Goal: Task Accomplishment & Management: Manage account settings

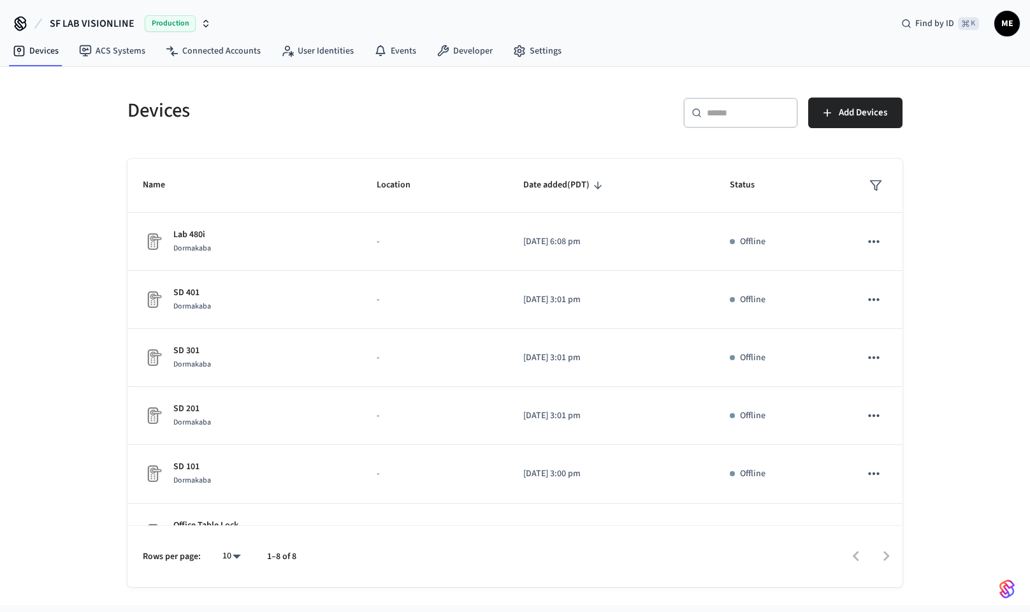
click at [204, 24] on icon "button" at bounding box center [206, 23] width 10 height 10
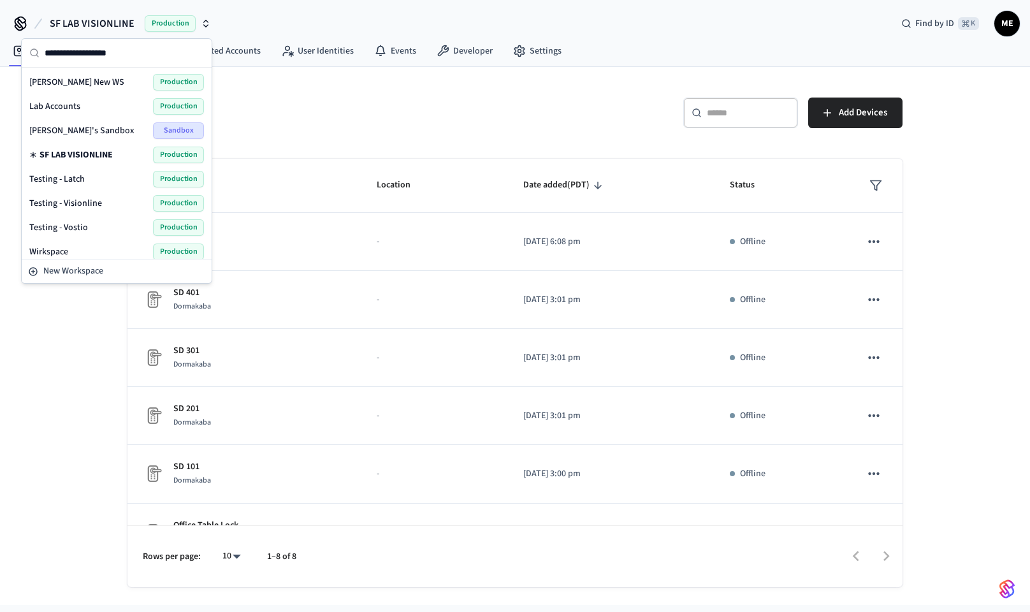
click at [73, 108] on span "Lab Accounts" at bounding box center [54, 106] width 51 height 13
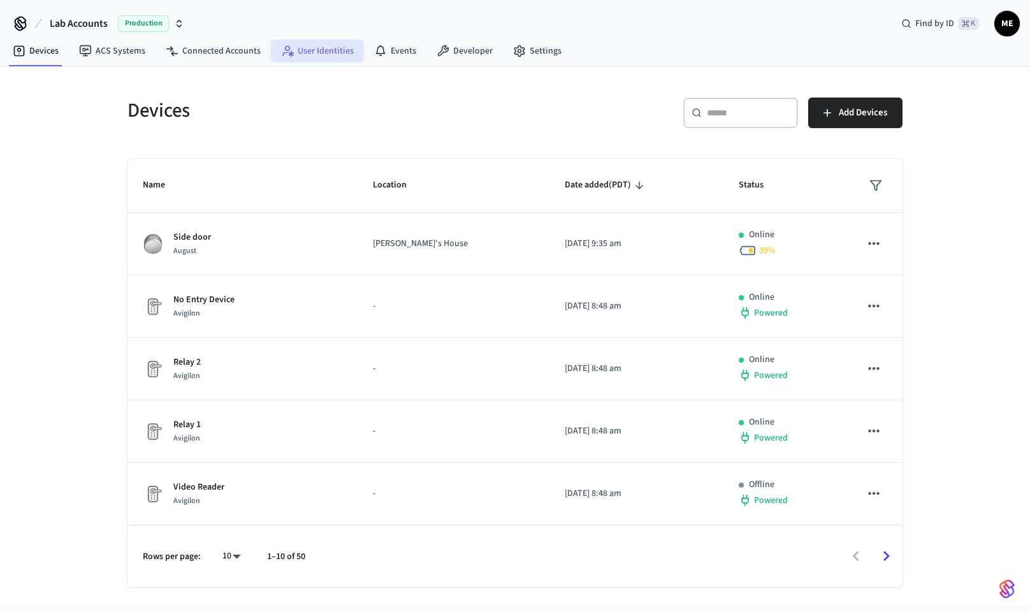
click at [327, 46] on link "User Identities" at bounding box center [317, 51] width 93 height 23
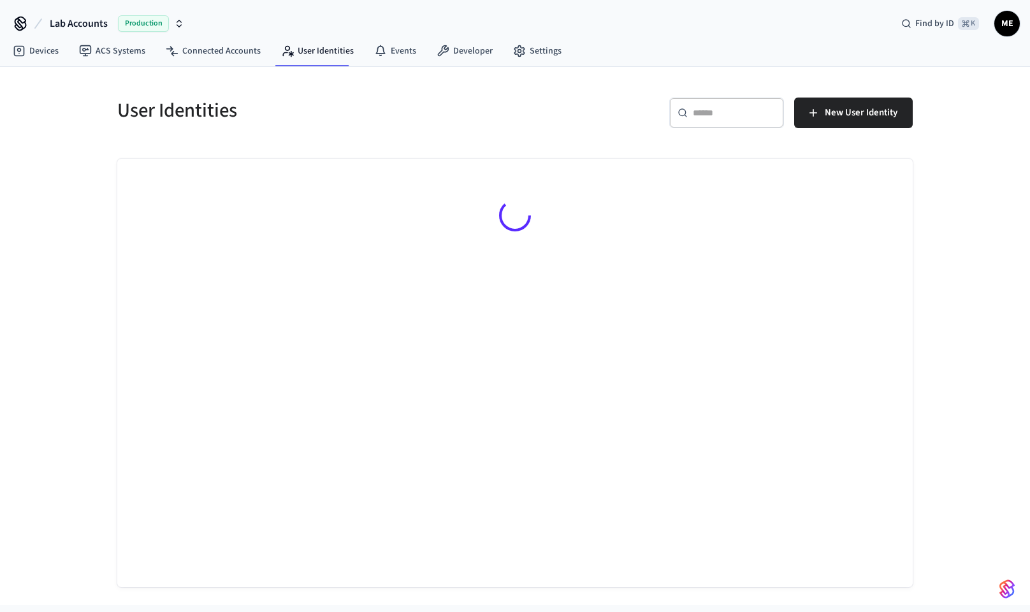
click at [723, 117] on input "text" at bounding box center [734, 112] width 83 height 13
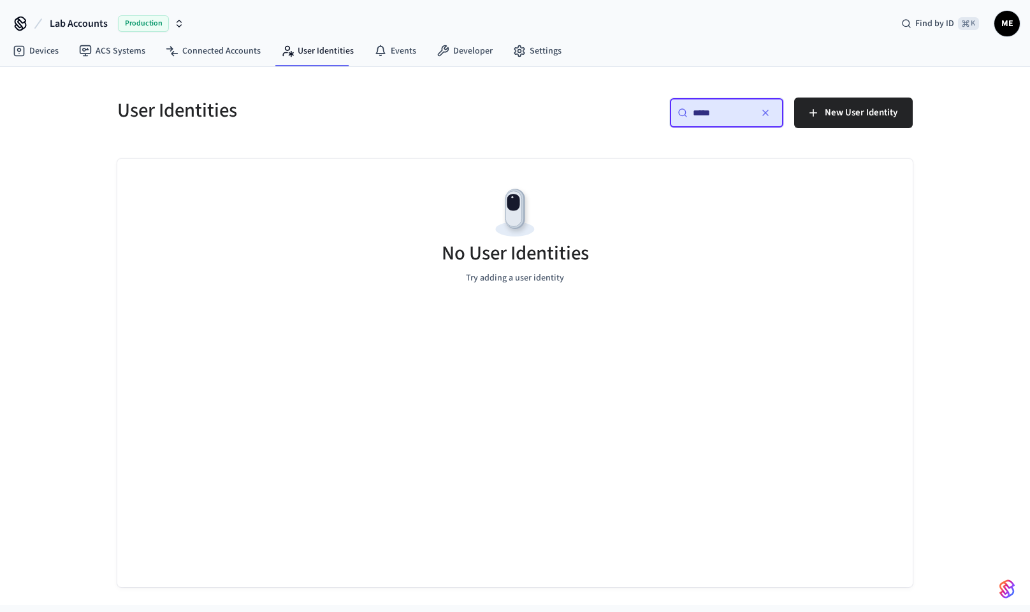
click at [723, 117] on input "*****" at bounding box center [721, 112] width 57 height 13
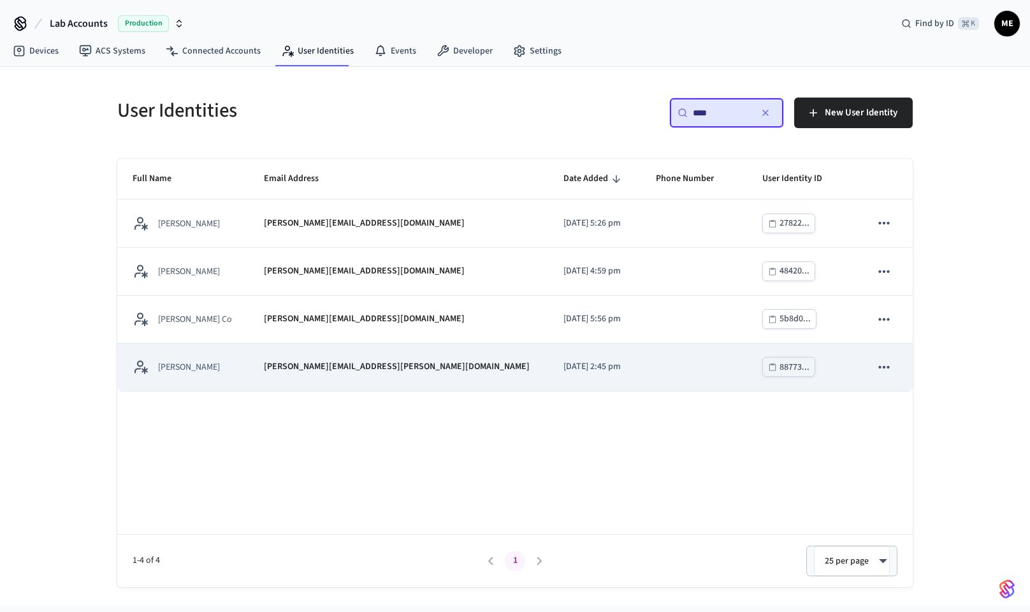
type input "****"
click at [353, 360] on p "[PERSON_NAME][EMAIL_ADDRESS][PERSON_NAME][DOMAIN_NAME]" at bounding box center [397, 366] width 266 height 13
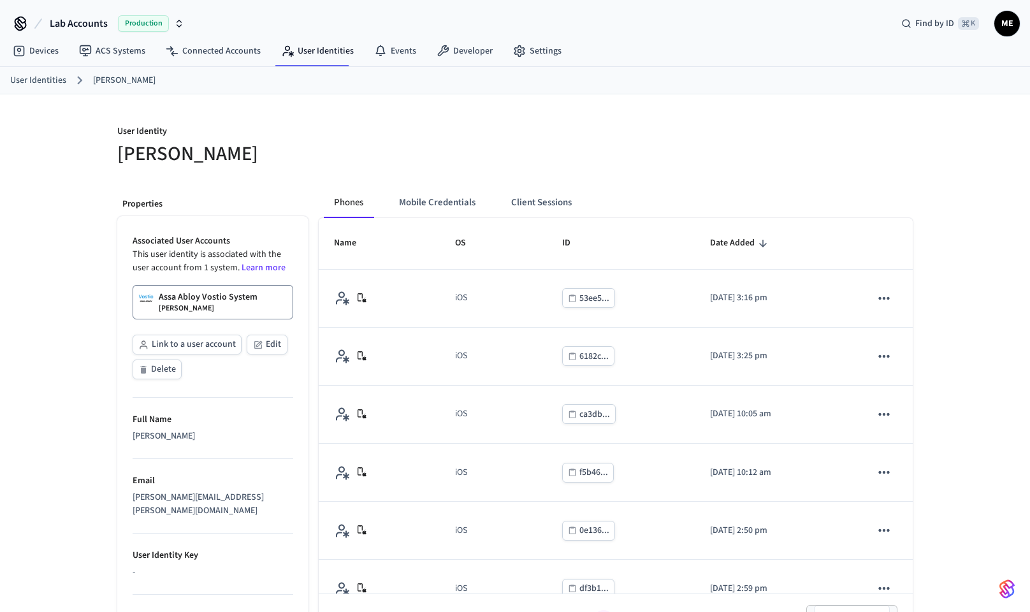
click at [263, 302] on link "Assa Abloy Vostio System Matt Test" at bounding box center [213, 302] width 161 height 34
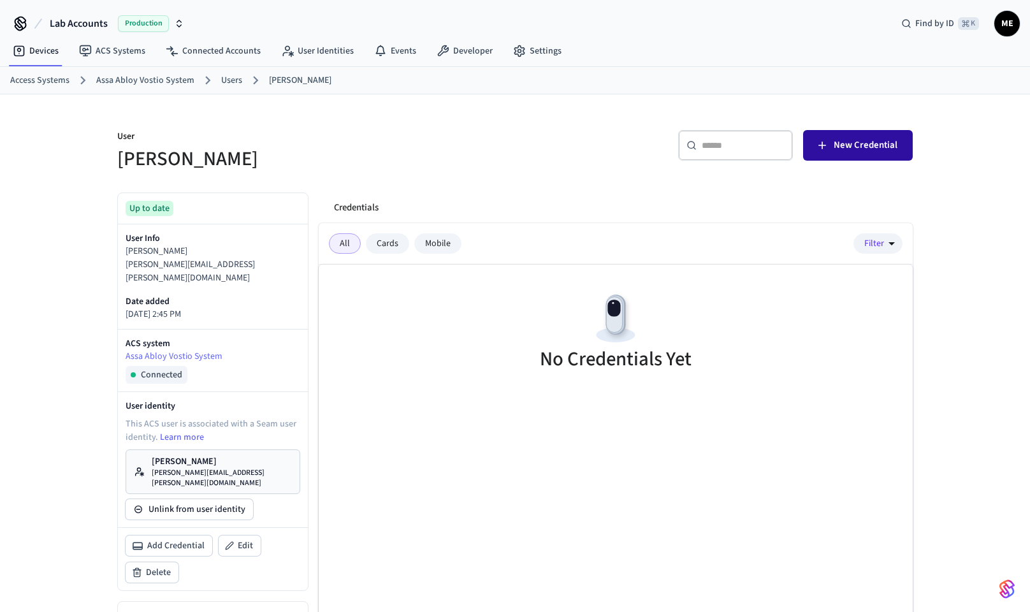
click at [868, 147] on span "New Credential" at bounding box center [866, 145] width 64 height 17
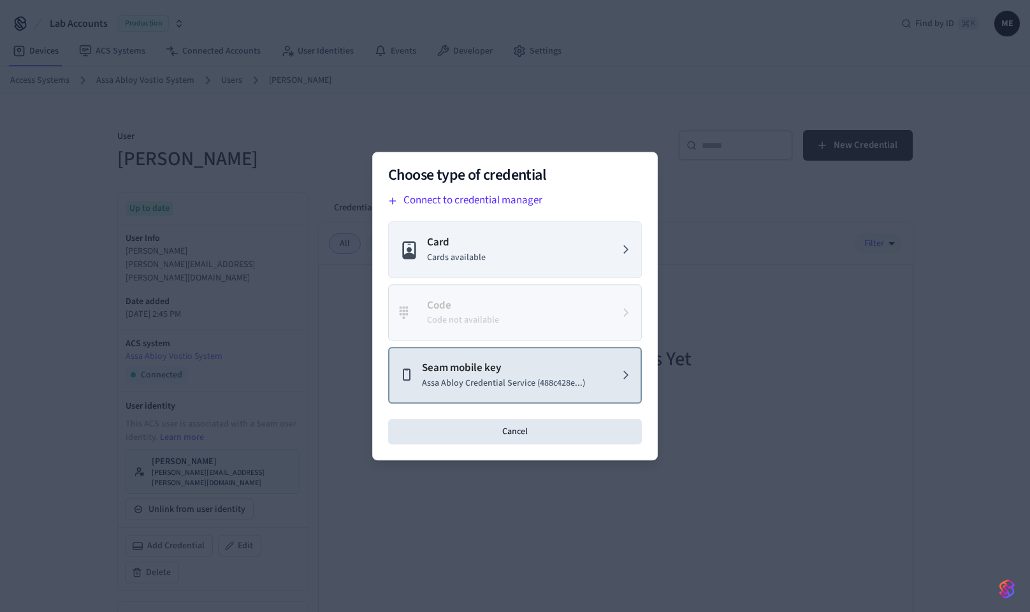
click at [506, 385] on p "Assa Abloy Credential Service (488c428e...)" at bounding box center [503, 383] width 163 height 13
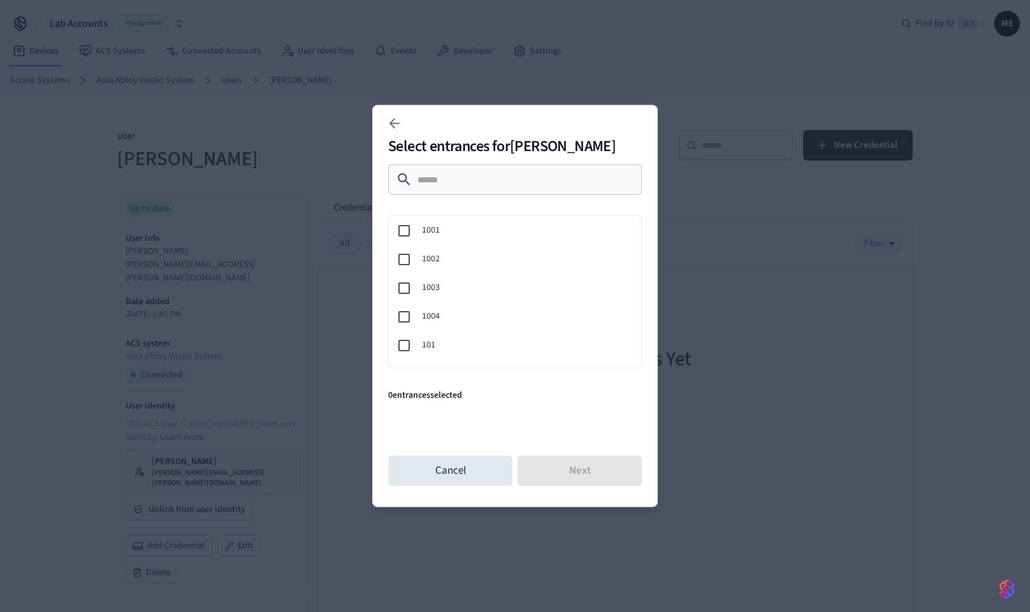
click at [455, 344] on span "101" at bounding box center [526, 345] width 209 height 13
click at [606, 480] on button "Next" at bounding box center [580, 471] width 124 height 31
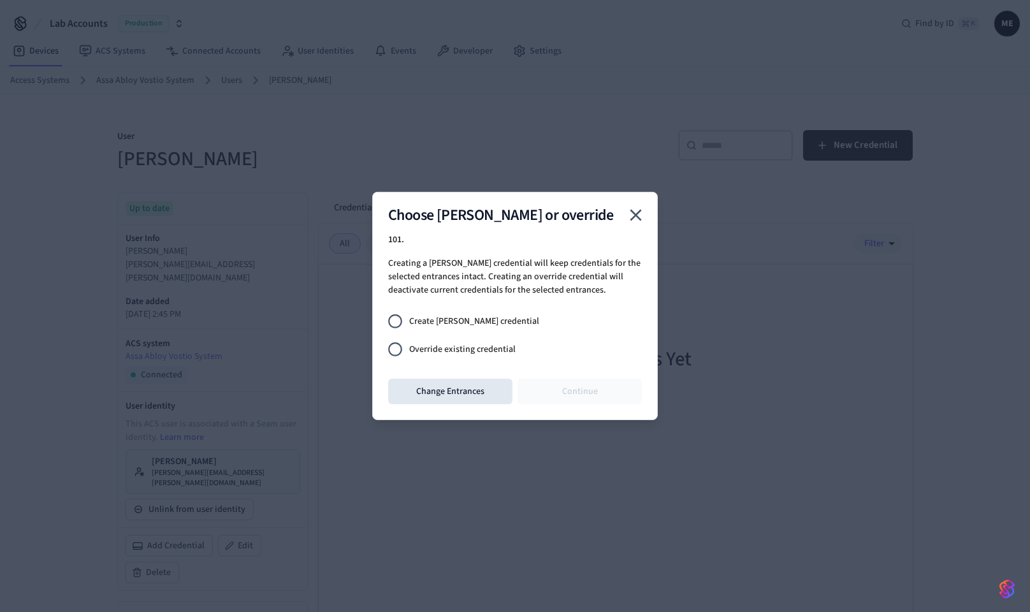
click at [501, 346] on span "Override existing credential" at bounding box center [462, 349] width 106 height 13
click at [593, 394] on button "Continue" at bounding box center [580, 392] width 124 height 26
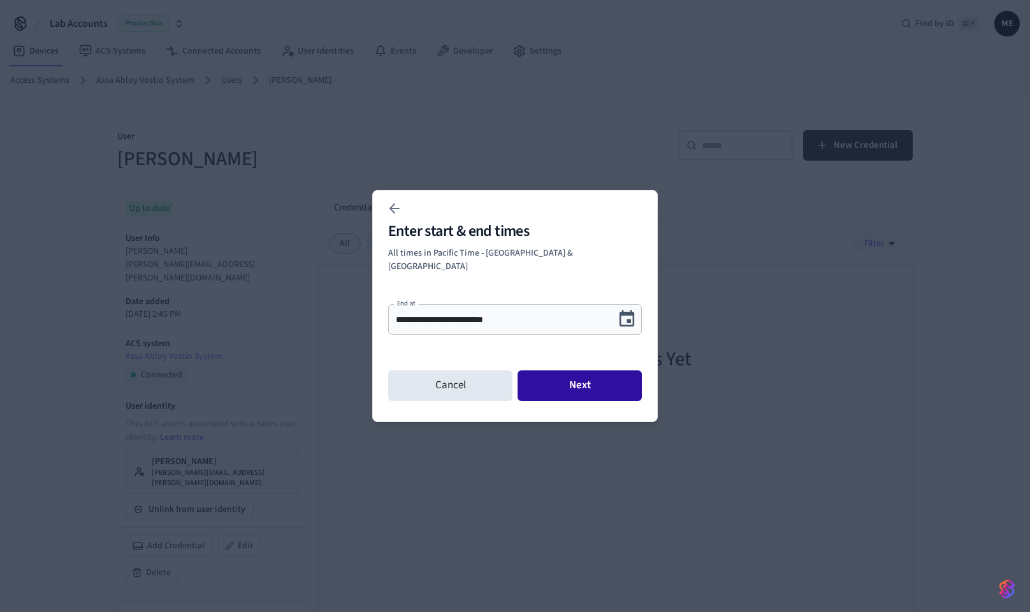
click at [619, 370] on button "Next" at bounding box center [580, 385] width 124 height 31
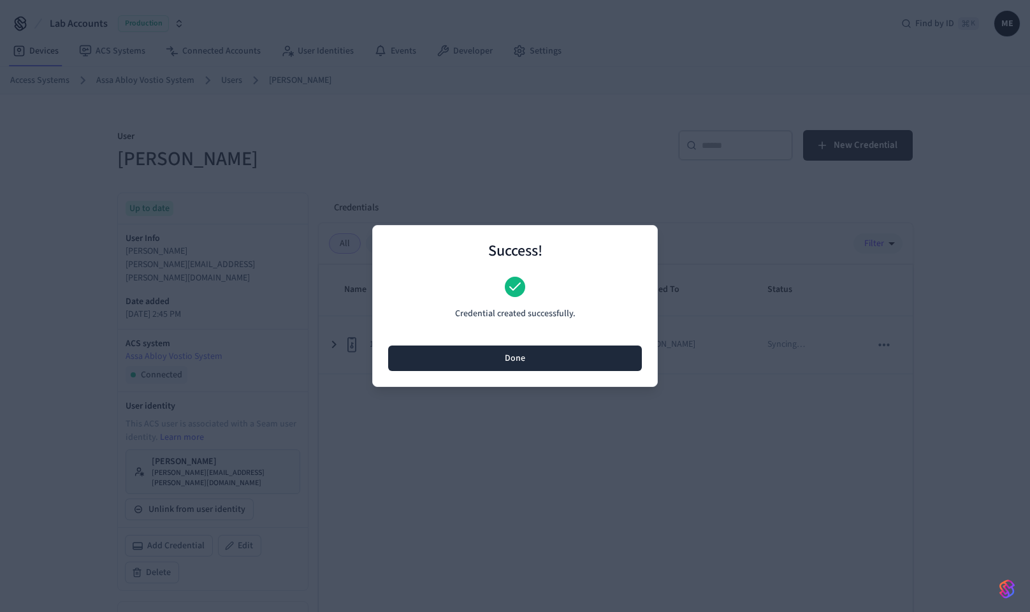
click at [604, 370] on button "Done" at bounding box center [515, 359] width 254 height 26
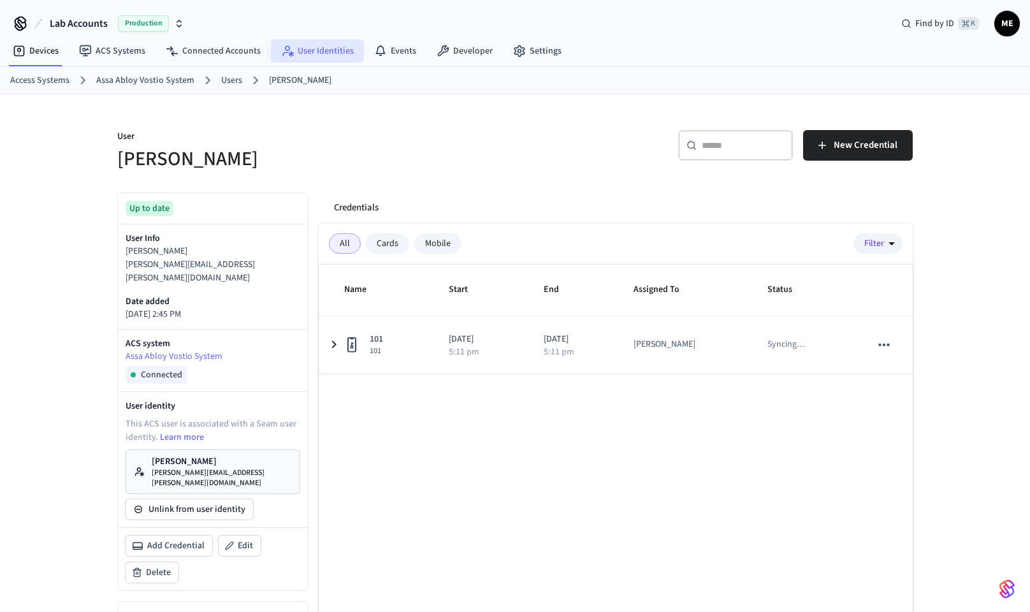
click at [325, 59] on link "User Identities" at bounding box center [317, 51] width 93 height 23
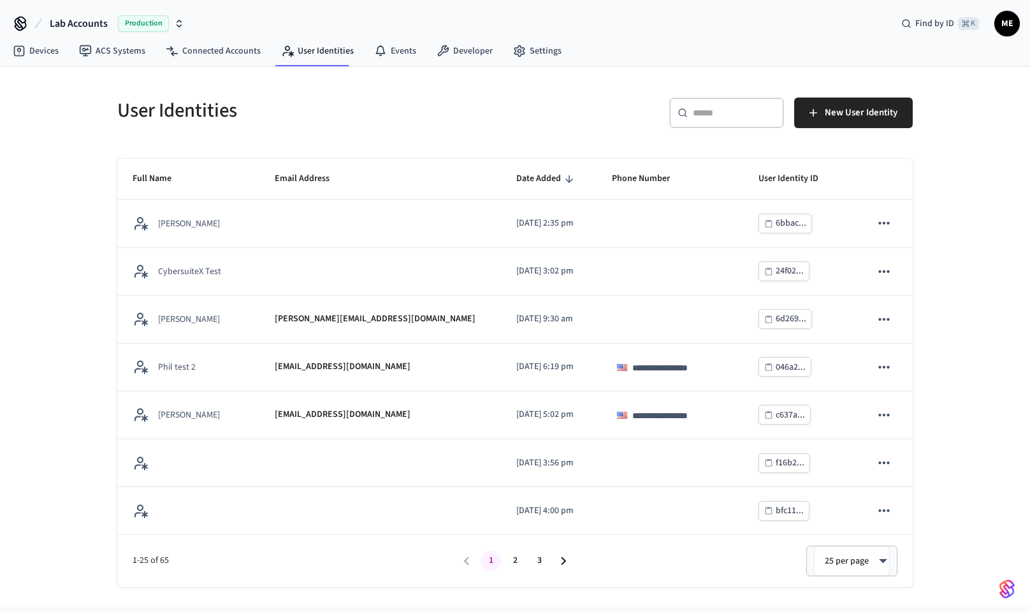
click at [757, 131] on div "​ ​" at bounding box center [727, 116] width 115 height 36
click at [735, 116] on input "text" at bounding box center [734, 112] width 83 height 13
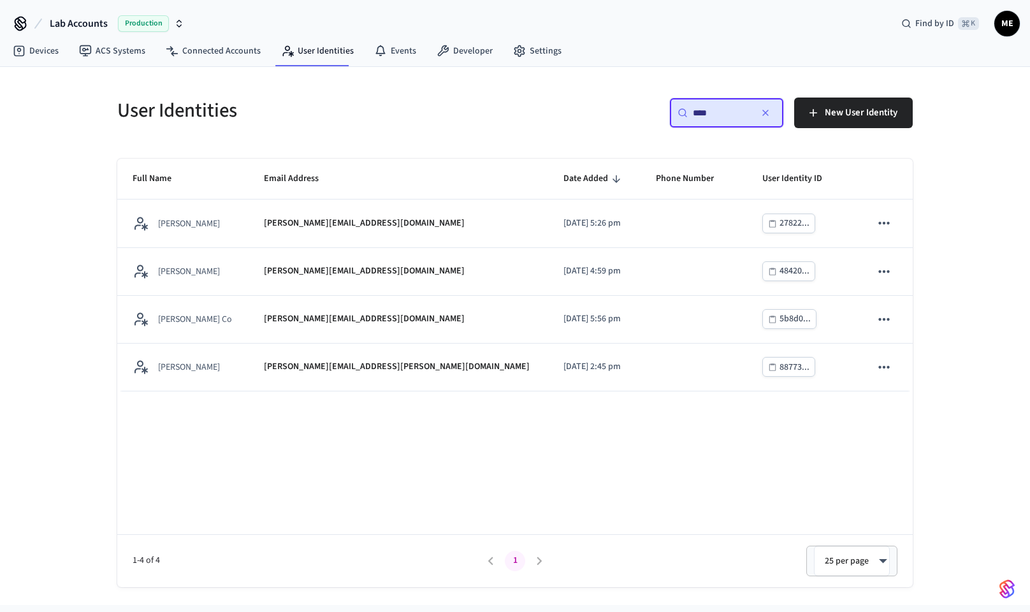
type input "****"
click at [605, 99] on div "​ **** ​ New User Identity" at bounding box center [718, 118] width 390 height 41
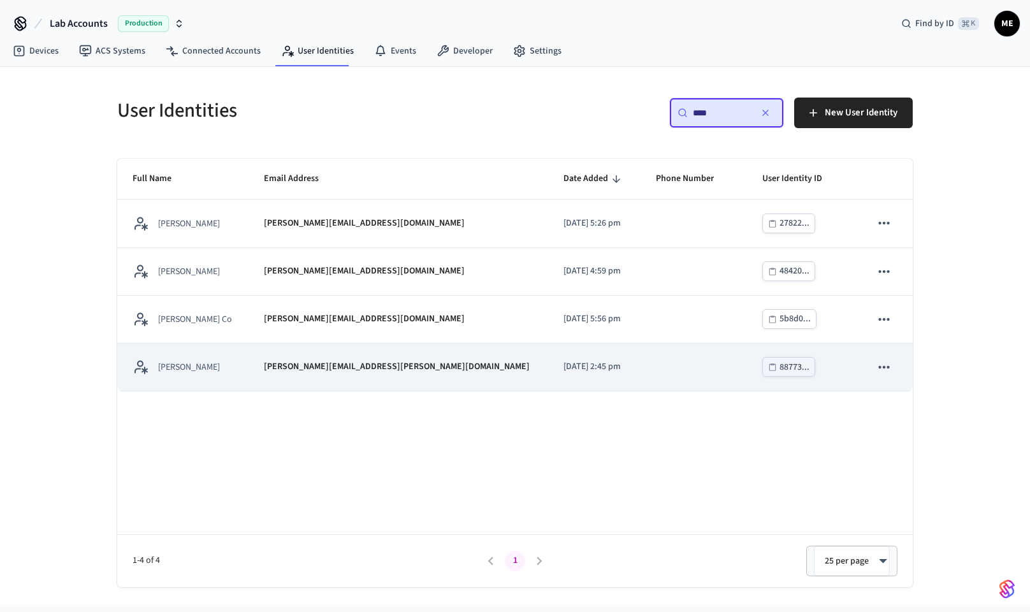
click at [249, 379] on td "[PERSON_NAME]" at bounding box center [182, 368] width 131 height 48
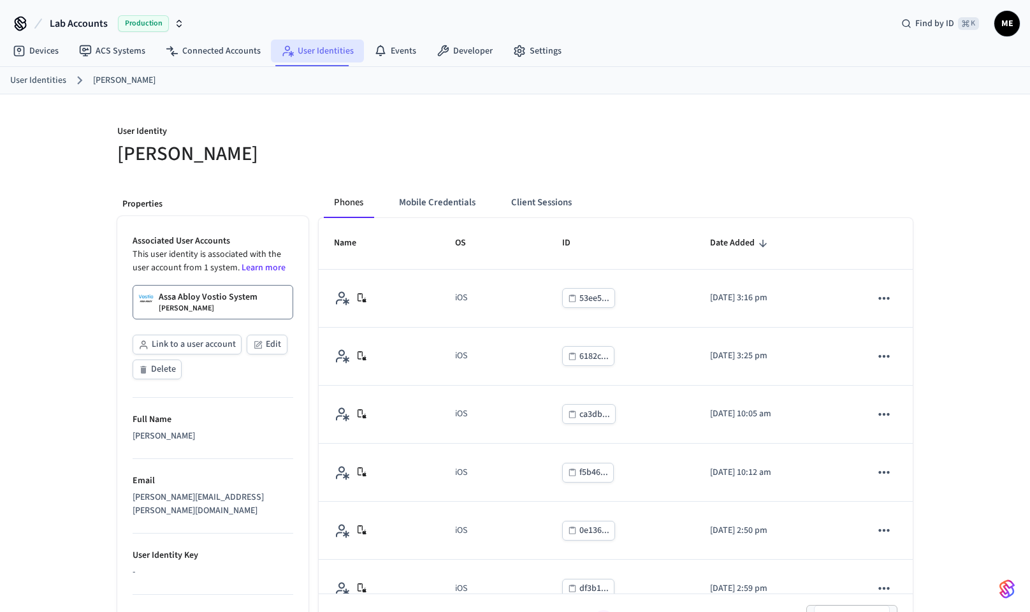
click at [310, 54] on link "User Identities" at bounding box center [317, 51] width 93 height 23
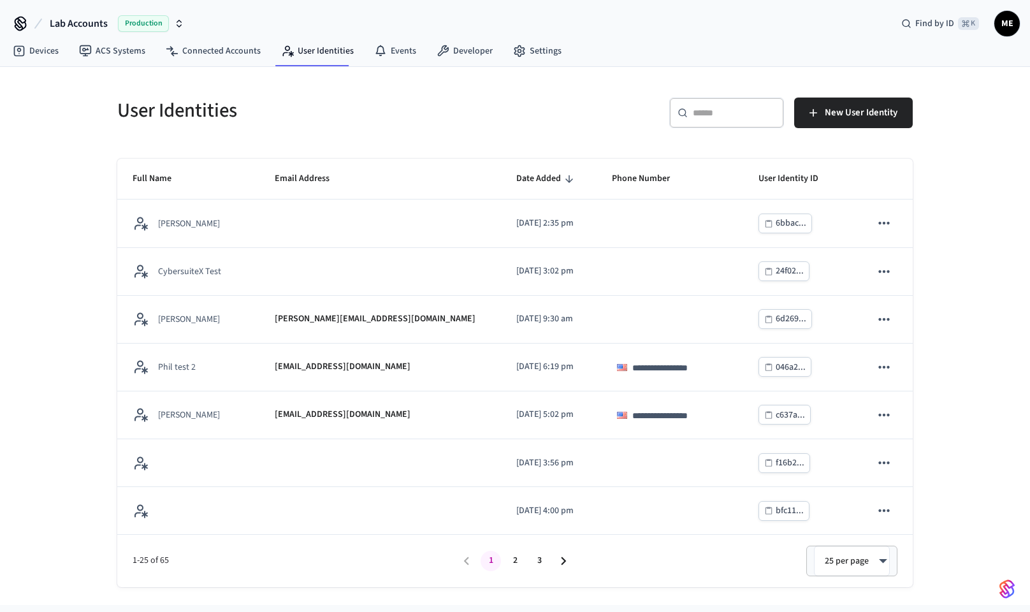
click at [737, 110] on input "text" at bounding box center [734, 112] width 83 height 13
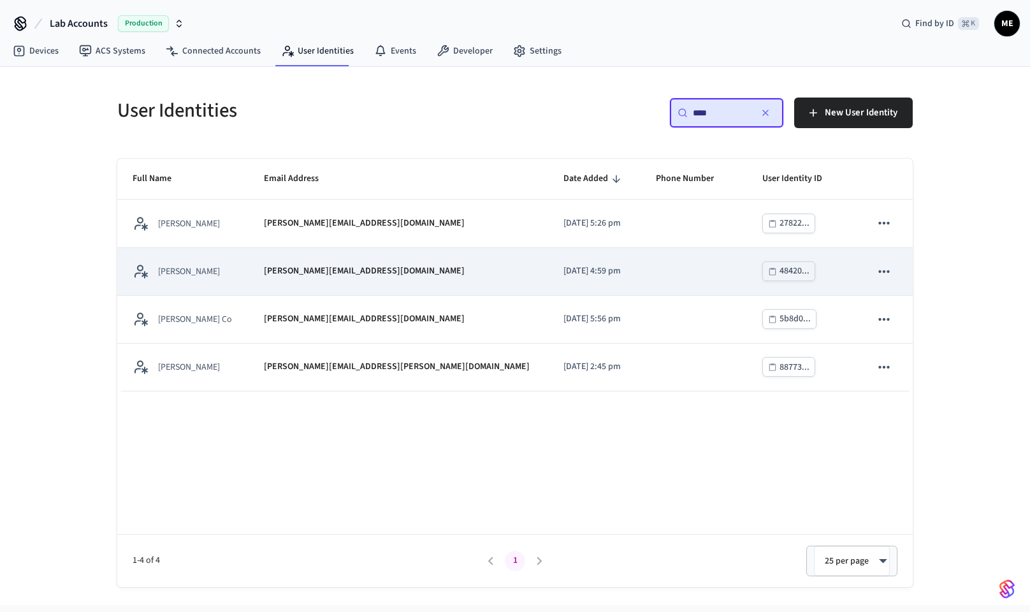
type input "****"
click at [399, 278] on td "[PERSON_NAME][EMAIL_ADDRESS][DOMAIN_NAME]" at bounding box center [399, 272] width 300 height 48
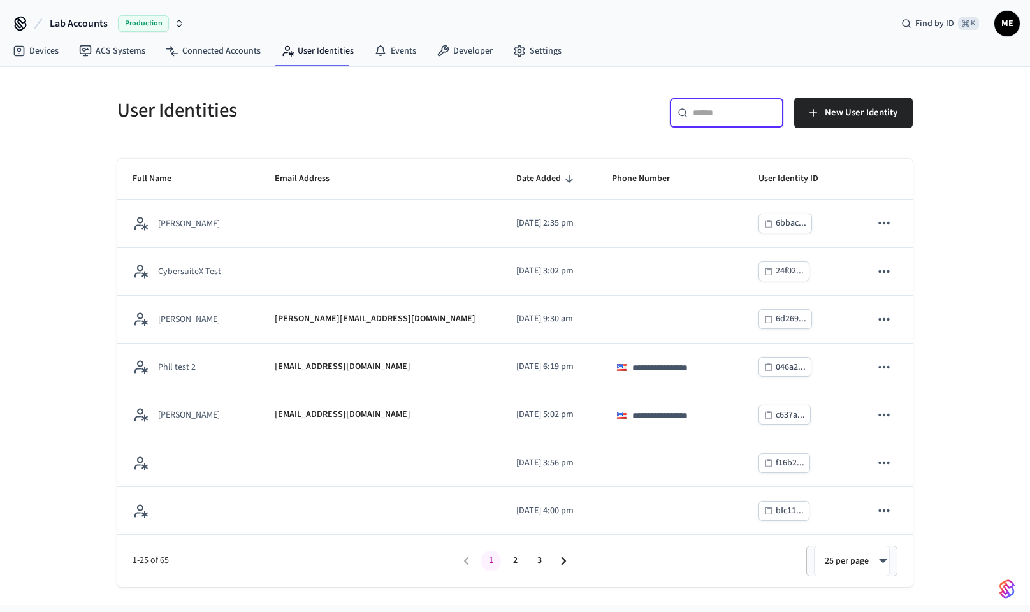
click at [714, 116] on input "text" at bounding box center [734, 112] width 83 height 13
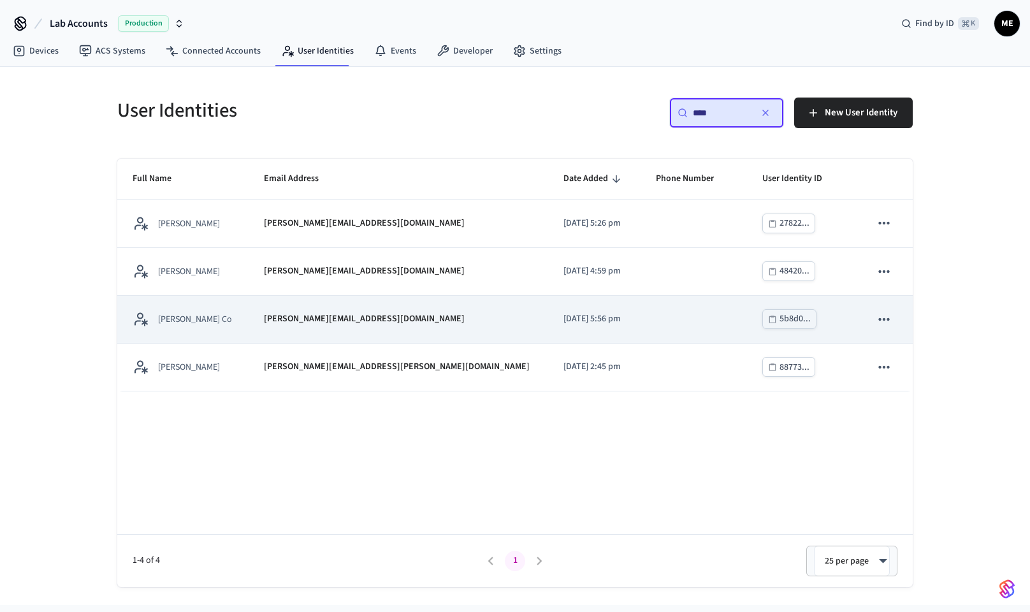
type input "****"
click at [564, 325] on p "[DATE] 5:56 pm" at bounding box center [595, 318] width 62 height 13
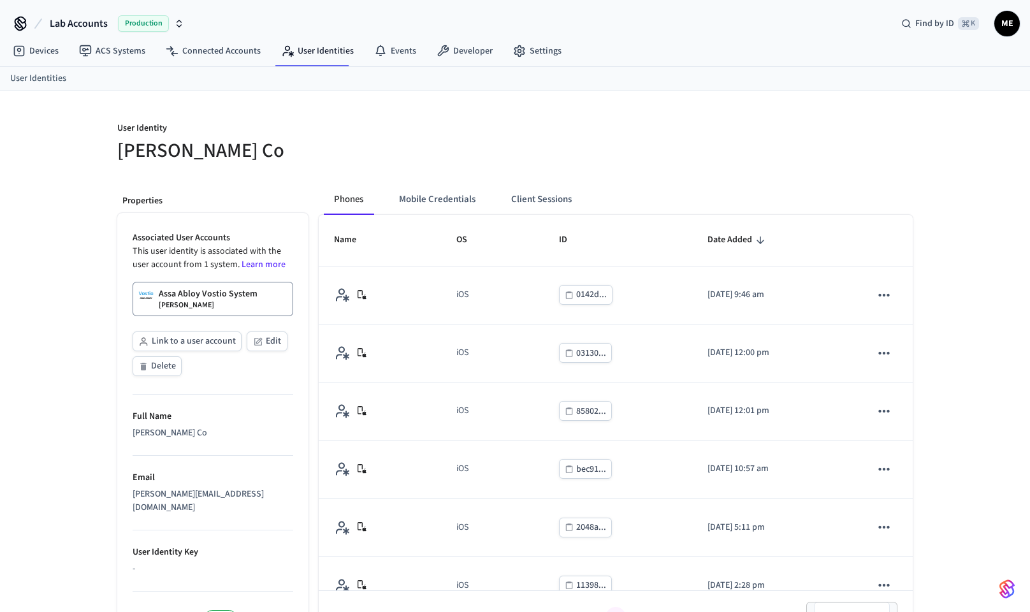
click at [238, 301] on div "Assa Abloy Vostio System [PERSON_NAME]" at bounding box center [208, 299] width 99 height 23
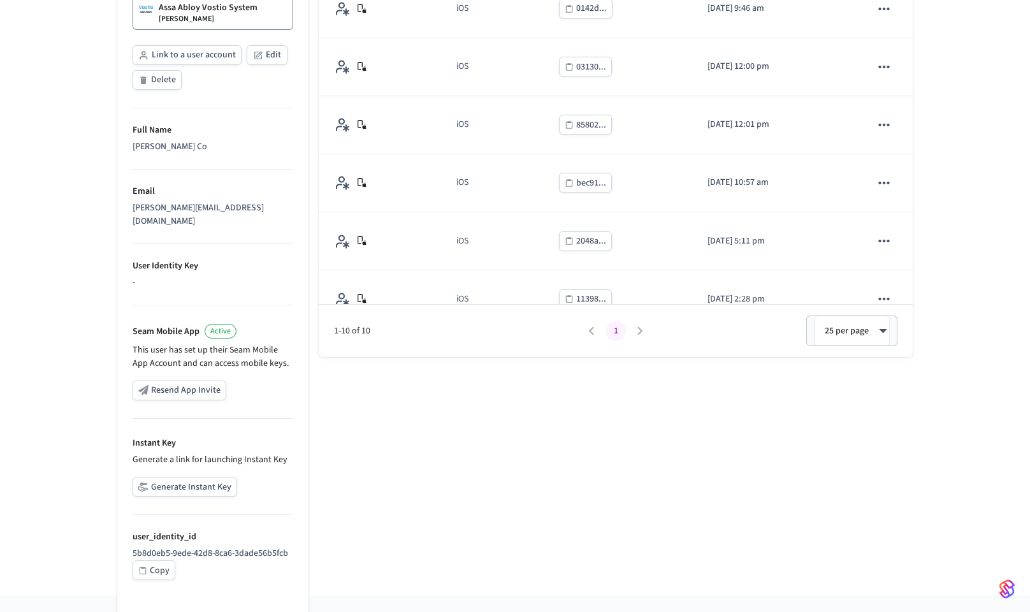
scroll to position [285, 0]
click at [175, 478] on button "Generate Instant Key" at bounding box center [185, 488] width 105 height 20
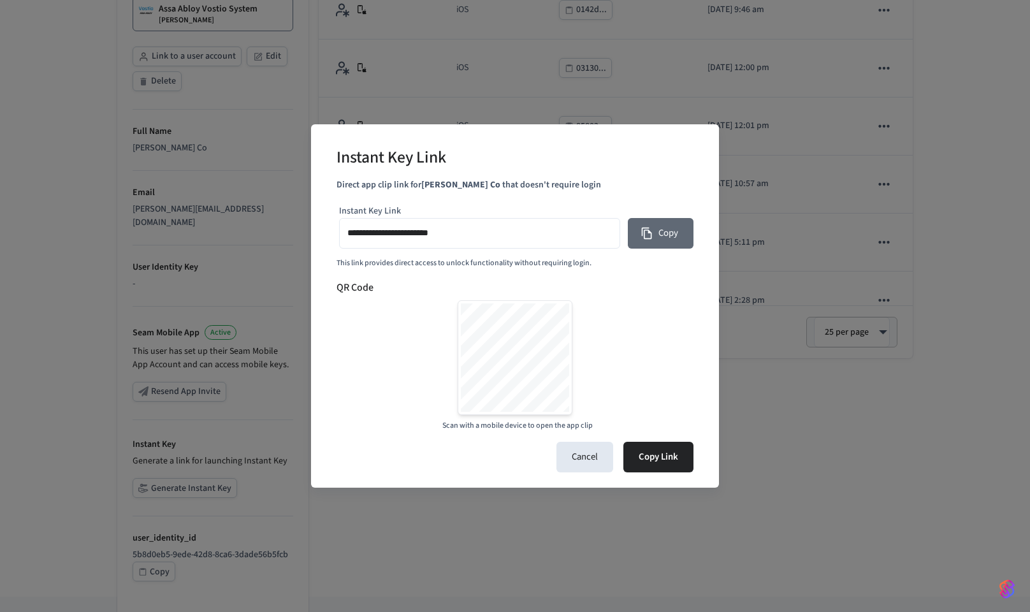
click at [684, 229] on button "Copy" at bounding box center [661, 233] width 66 height 31
type input "**********"
click at [598, 91] on div "**********" at bounding box center [515, 306] width 1030 height 612
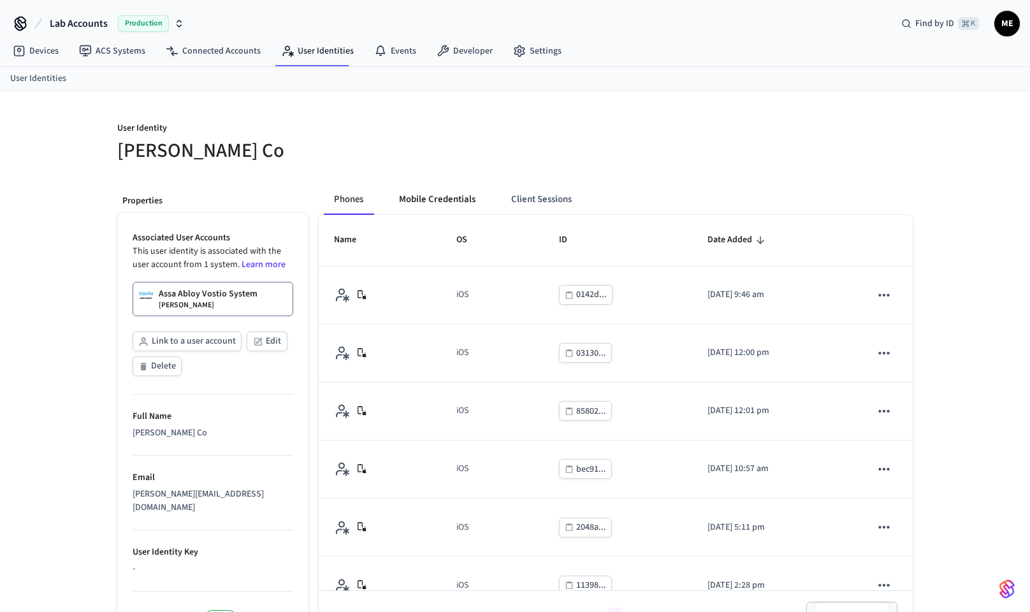
scroll to position [0, 0]
click at [437, 194] on button "Mobile Credentials" at bounding box center [437, 199] width 97 height 31
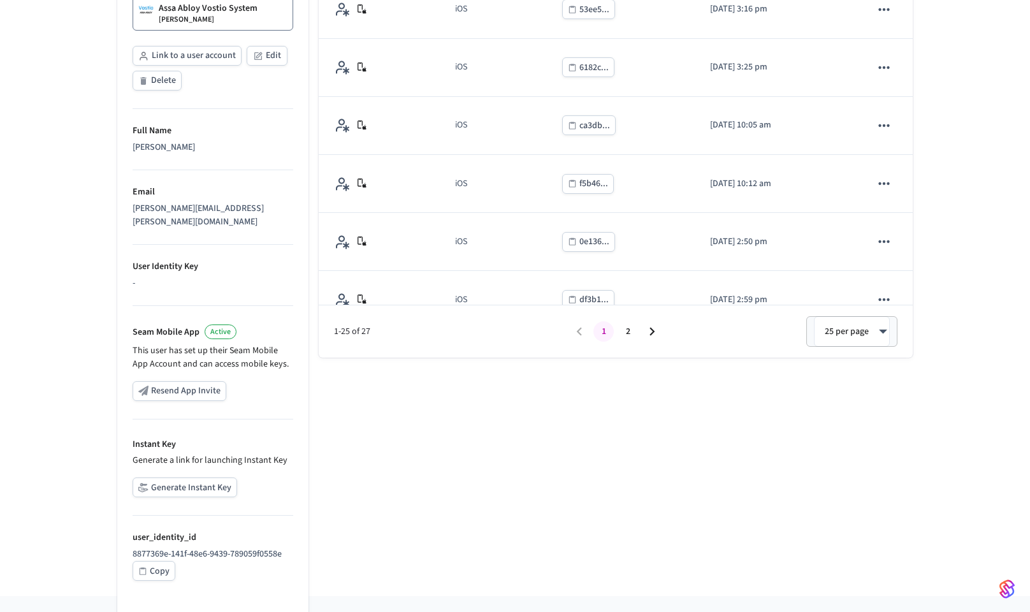
scroll to position [288, 0]
click at [182, 478] on button "Generate Instant Key" at bounding box center [185, 488] width 105 height 20
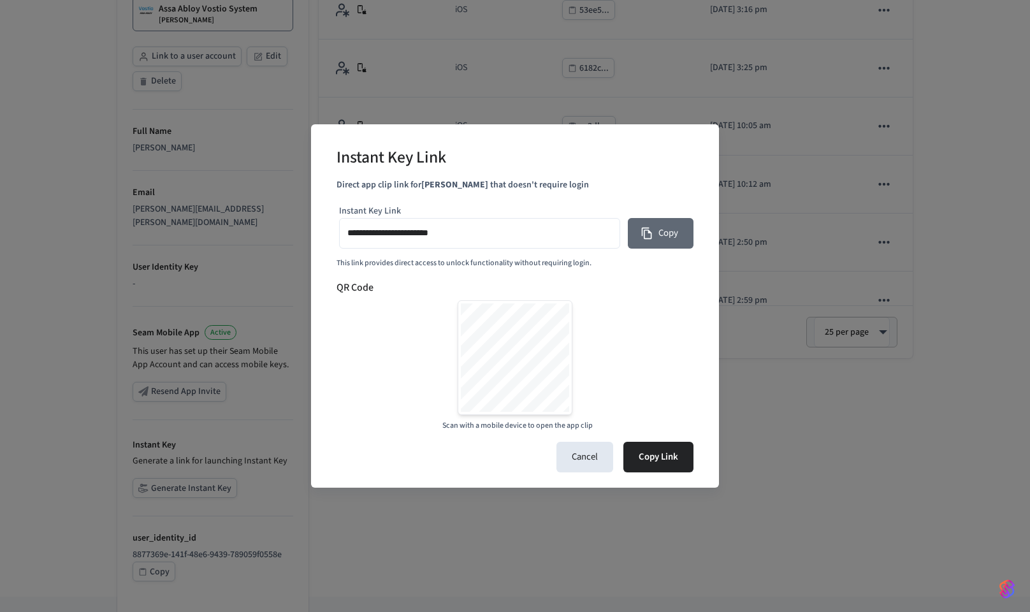
click at [656, 232] on button "Copy" at bounding box center [661, 233] width 66 height 31
type input "**********"
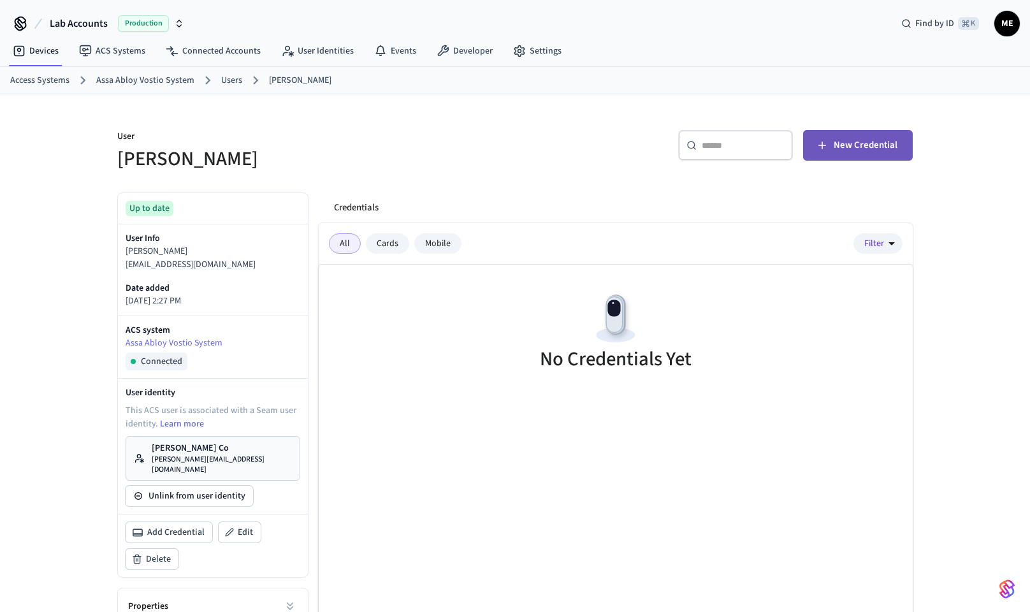
click at [898, 137] on button "New Credential" at bounding box center [858, 145] width 110 height 31
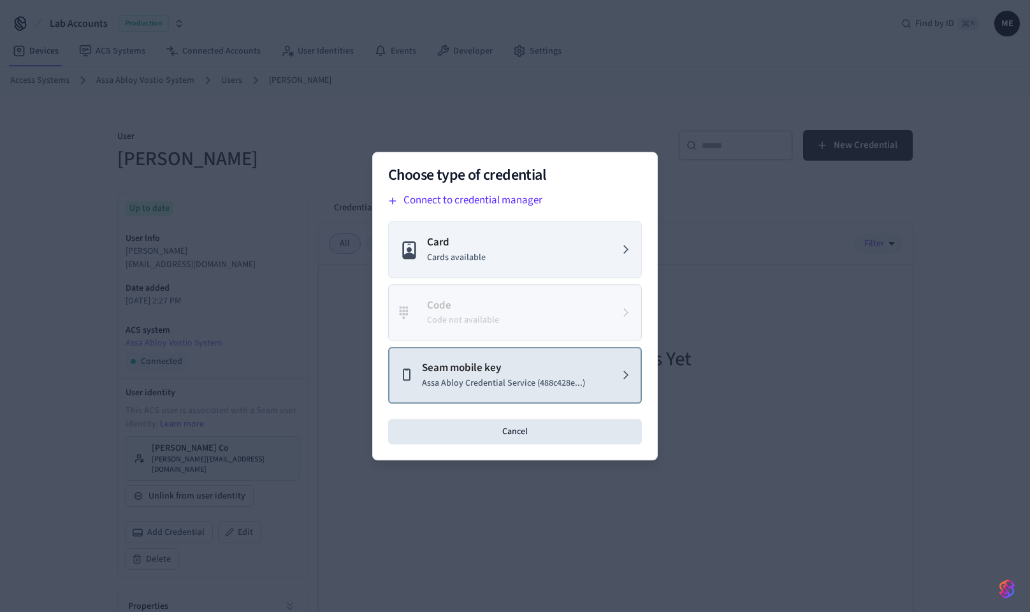
click at [516, 381] on p "Assa Abloy Credential Service (488c428e...)" at bounding box center [503, 383] width 163 height 13
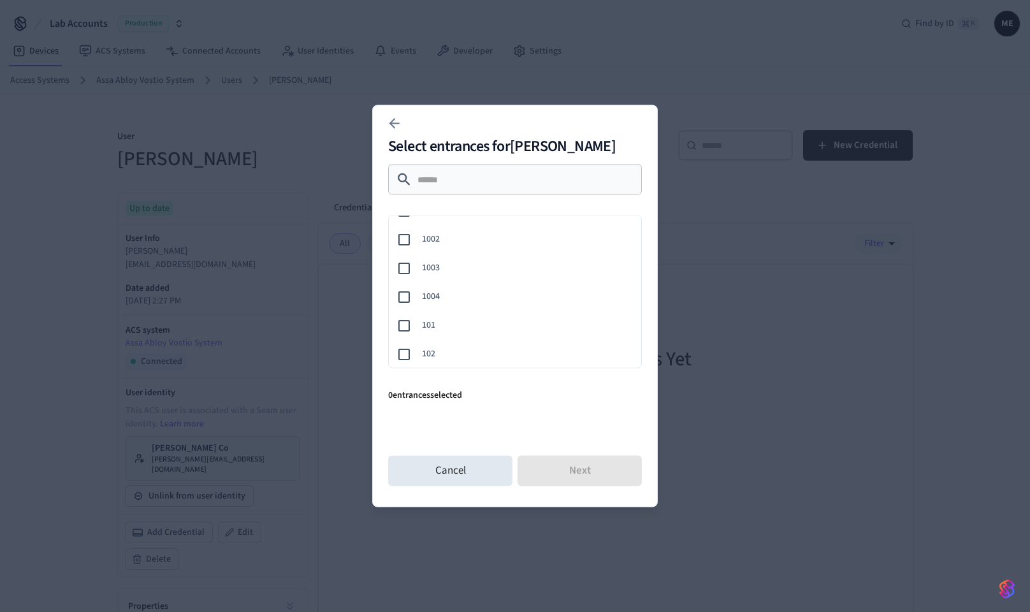
scroll to position [44, 0]
click at [529, 355] on span "103" at bounding box center [526, 358] width 209 height 13
click at [564, 464] on button "Next" at bounding box center [580, 471] width 124 height 31
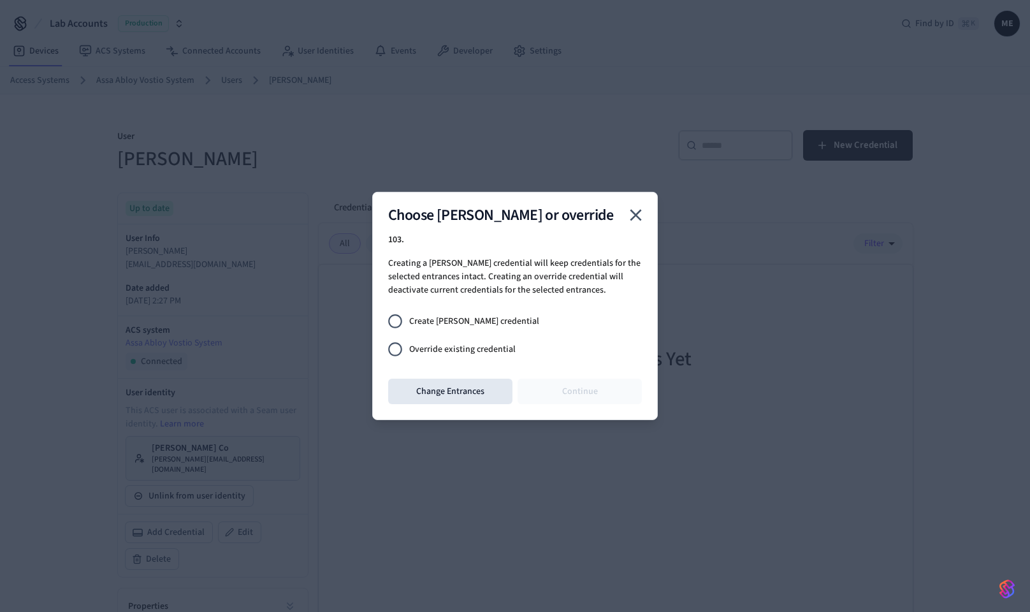
click at [505, 342] on label "Override existing credential" at bounding box center [506, 349] width 251 height 28
click at [563, 380] on button "Continue" at bounding box center [580, 392] width 124 height 26
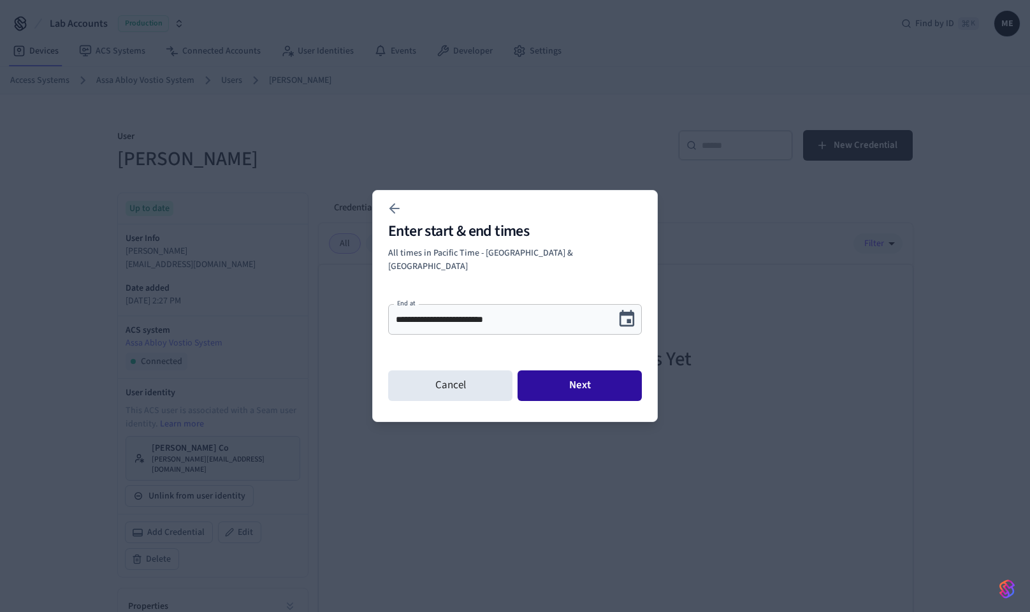
click at [608, 378] on button "Next" at bounding box center [580, 385] width 124 height 31
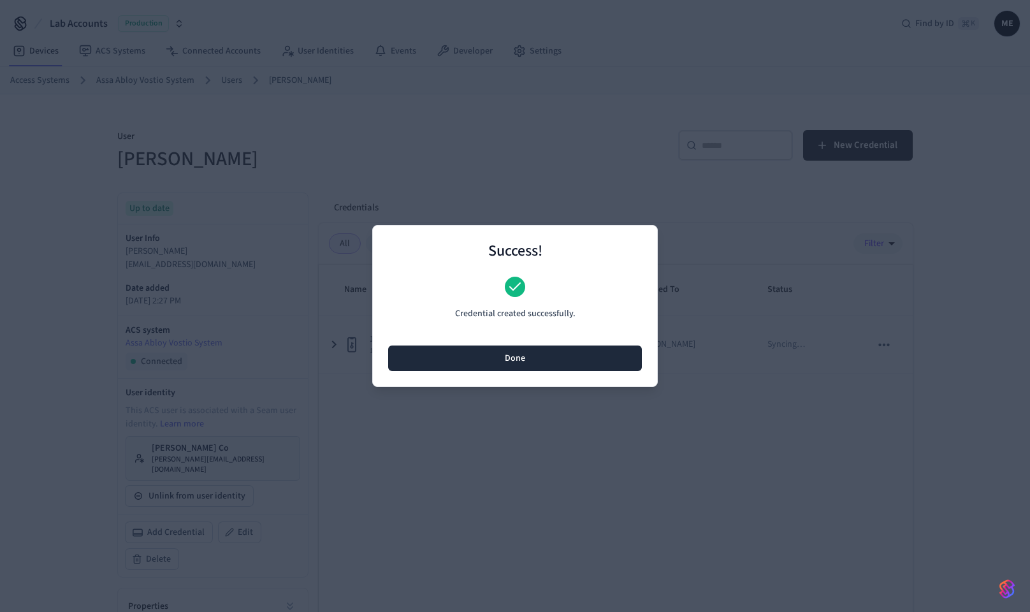
click at [598, 362] on button "Done" at bounding box center [515, 359] width 254 height 26
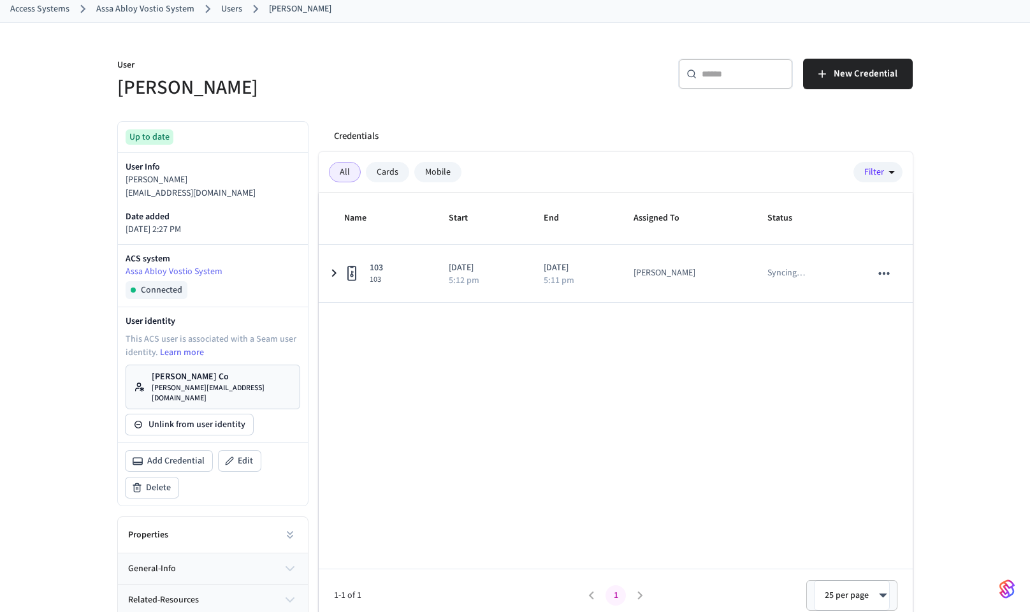
scroll to position [90, 0]
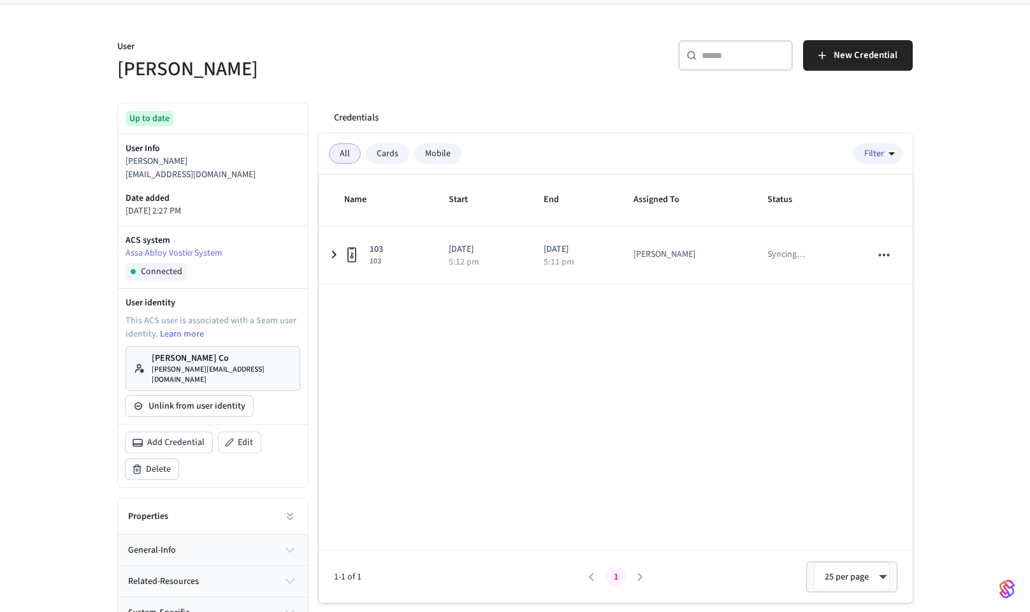
click at [207, 363] on p "[PERSON_NAME] Co" at bounding box center [222, 358] width 140 height 13
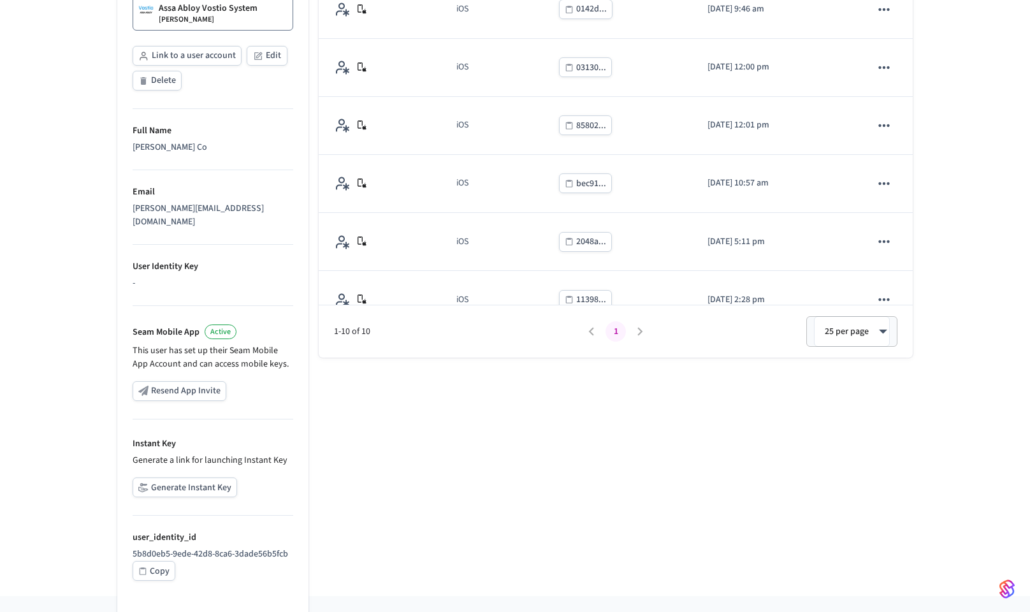
scroll to position [285, 0]
click at [174, 480] on button "Generate Instant Key" at bounding box center [185, 488] width 105 height 20
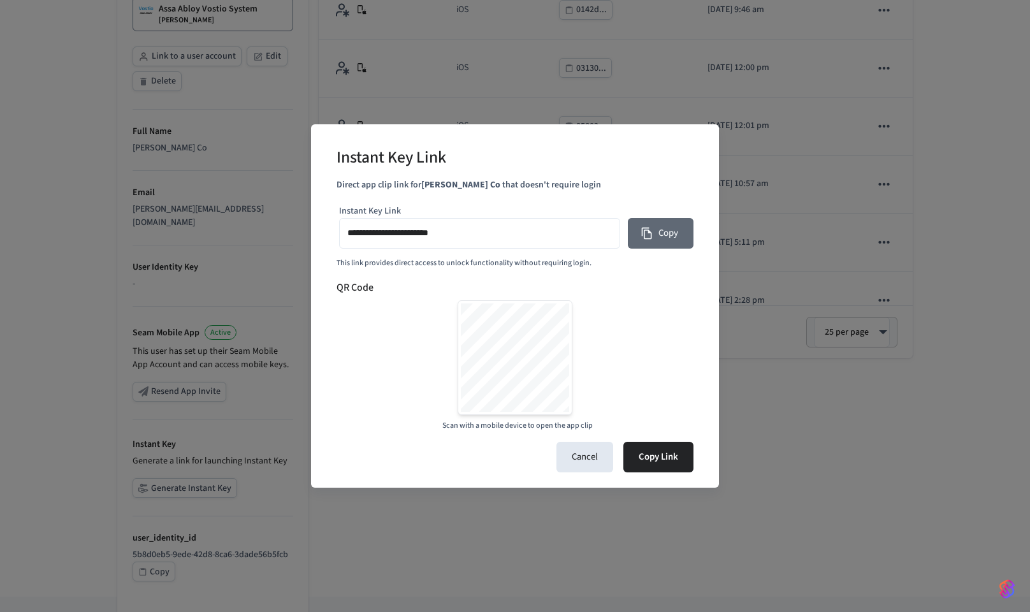
click at [655, 236] on button "Copy" at bounding box center [661, 233] width 66 height 31
type input "**********"
click at [592, 458] on button "Cancel" at bounding box center [585, 457] width 57 height 31
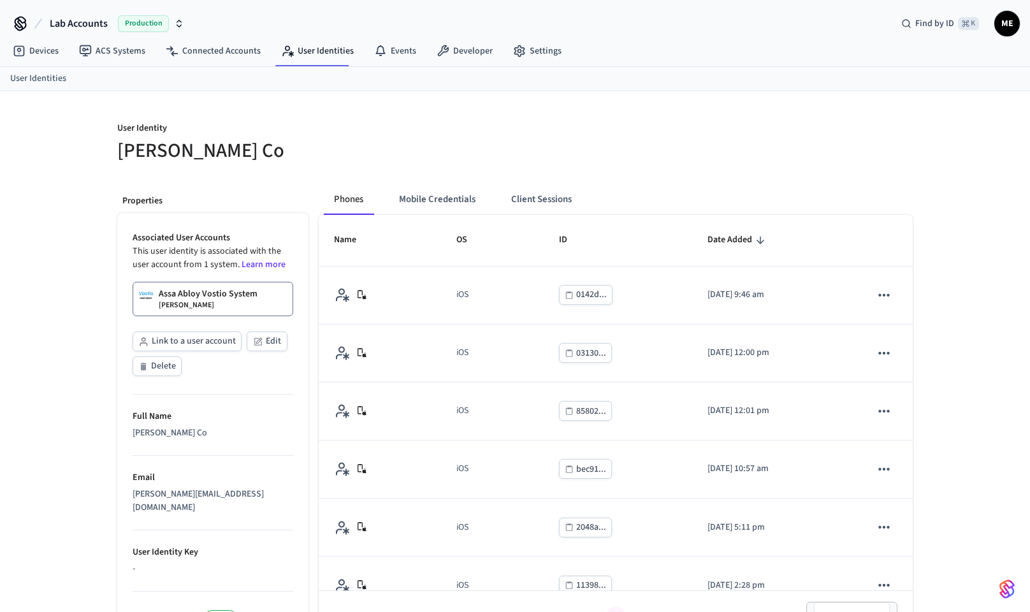
scroll to position [0, 0]
click at [446, 203] on button "Mobile Credentials" at bounding box center [437, 199] width 97 height 31
